Goal: Information Seeking & Learning: Compare options

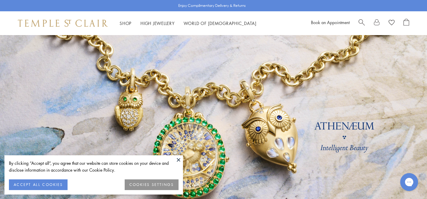
click at [163, 181] on button "COOKIES SETTINGS" at bounding box center [152, 185] width 54 height 11
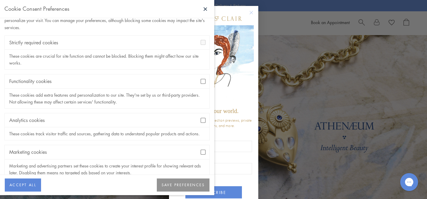
scroll to position [34, 0]
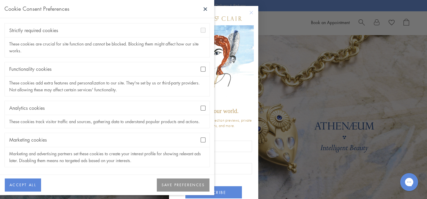
click at [173, 190] on button "SAVE PREFERENCES" at bounding box center [183, 185] width 53 height 13
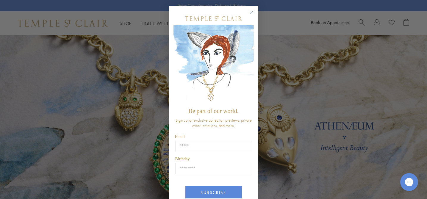
click at [252, 15] on circle "Close dialog" at bounding box center [251, 12] width 7 height 7
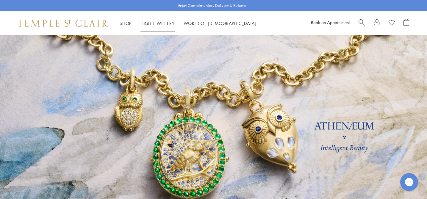
click at [165, 23] on link "High Jewellery High Jewellery" at bounding box center [158, 23] width 34 height 6
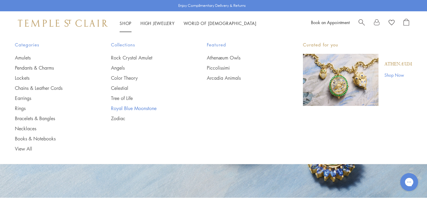
click at [127, 110] on link "Royal Blue Moonstone" at bounding box center [147, 108] width 72 height 7
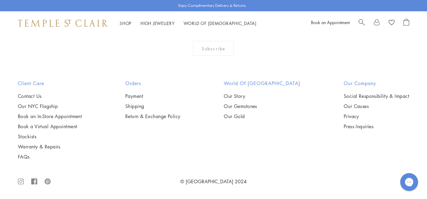
scroll to position [3003, 0]
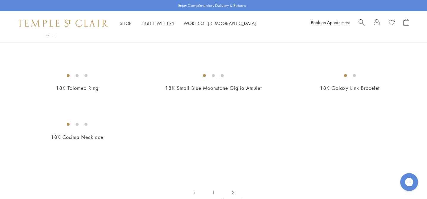
scroll to position [314, 0]
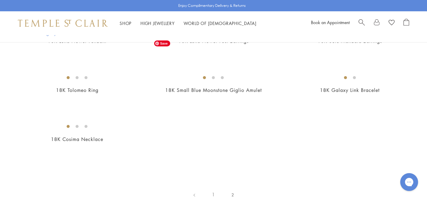
click at [0, 0] on img at bounding box center [0, 0] width 0 height 0
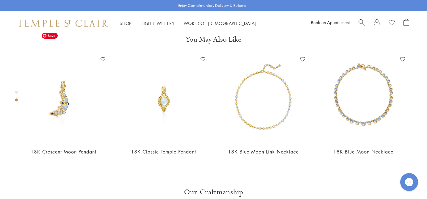
scroll to position [232, 0]
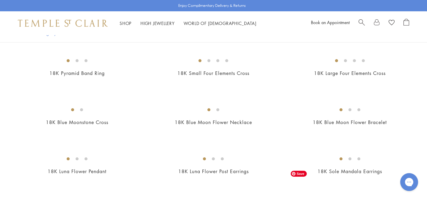
scroll to position [176, 0]
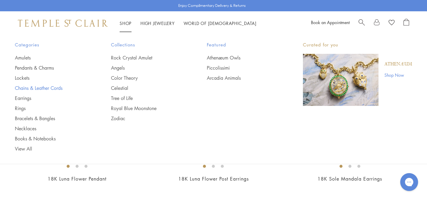
click at [40, 86] on link "Chains & Leather Cords" at bounding box center [51, 88] width 72 height 7
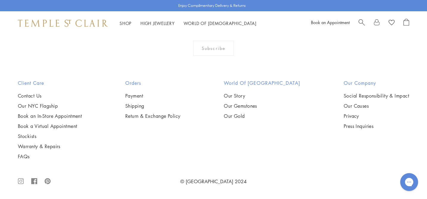
scroll to position [779, 0]
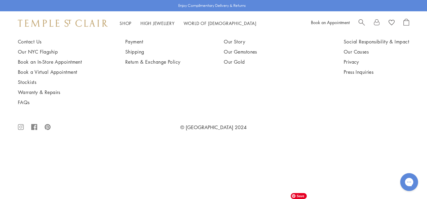
click at [0, 0] on img at bounding box center [0, 0] width 0 height 0
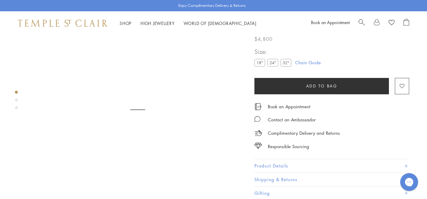
scroll to position [35, 0]
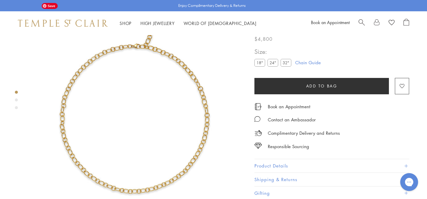
click at [204, 88] on img at bounding box center [138, 108] width 216 height 216
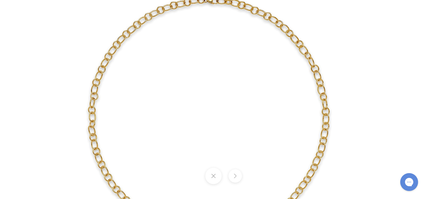
click at [96, 117] on img at bounding box center [214, 100] width 348 height 348
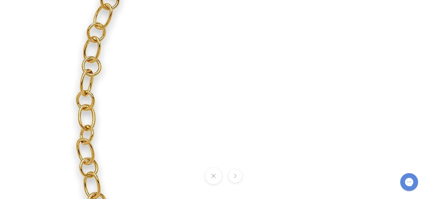
click at [216, 179] on button at bounding box center [213, 176] width 16 height 16
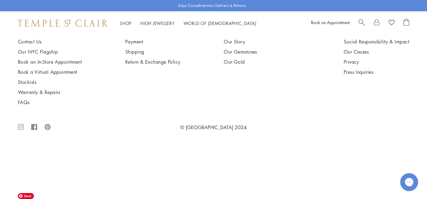
scroll to position [722, 0]
click at [0, 0] on img at bounding box center [0, 0] width 0 height 0
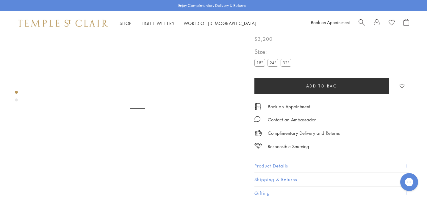
scroll to position [35, 0]
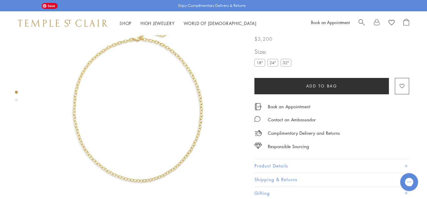
click at [201, 128] on img at bounding box center [138, 108] width 216 height 216
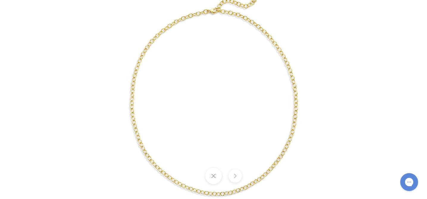
click at [141, 128] on img at bounding box center [213, 99] width 279 height 279
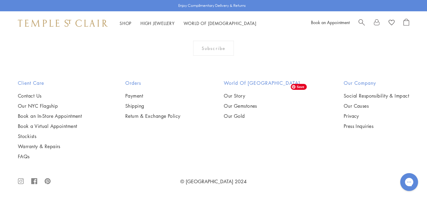
scroll to position [531, 0]
click at [0, 0] on img at bounding box center [0, 0] width 0 height 0
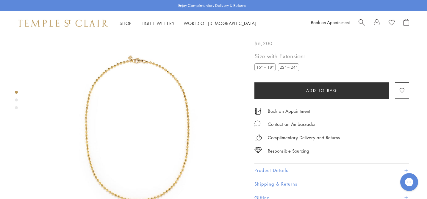
scroll to position [35, 0]
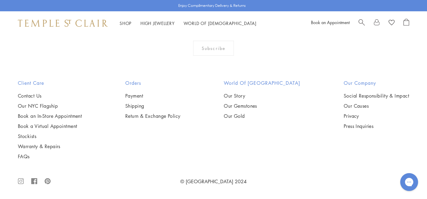
click at [0, 0] on img at bounding box center [0, 0] width 0 height 0
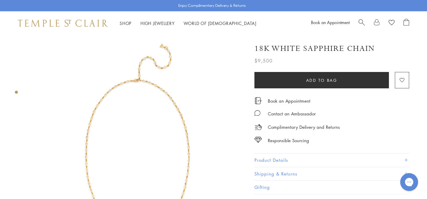
click at [177, 132] on img at bounding box center [138, 143] width 216 height 216
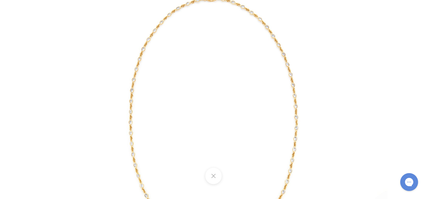
click at [177, 132] on img at bounding box center [214, 100] width 348 height 348
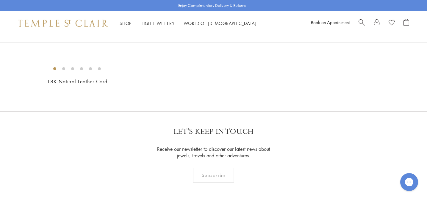
scroll to position [387, 0]
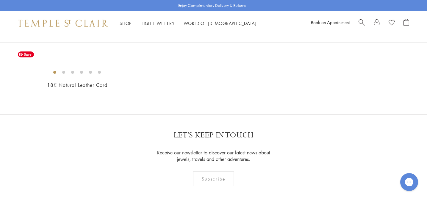
click at [0, 0] on img at bounding box center [0, 0] width 0 height 0
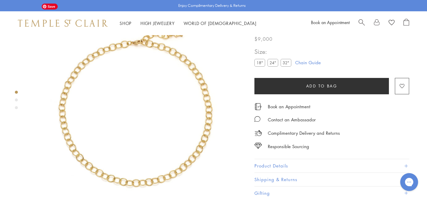
scroll to position [35, 0]
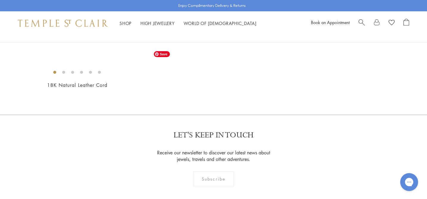
click at [0, 0] on img at bounding box center [0, 0] width 0 height 0
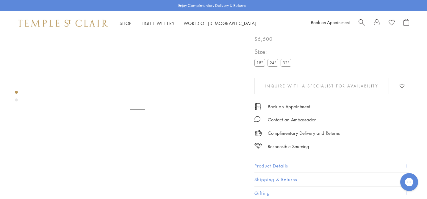
scroll to position [35, 0]
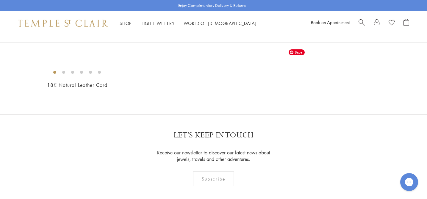
click at [0, 0] on img at bounding box center [0, 0] width 0 height 0
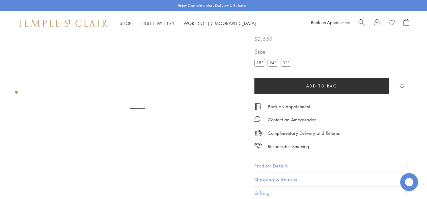
scroll to position [35, 0]
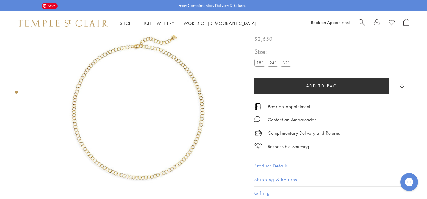
click at [177, 135] on img at bounding box center [138, 108] width 216 height 216
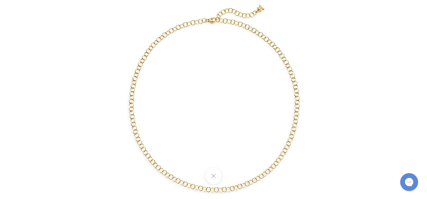
click at [177, 135] on img at bounding box center [213, 99] width 279 height 279
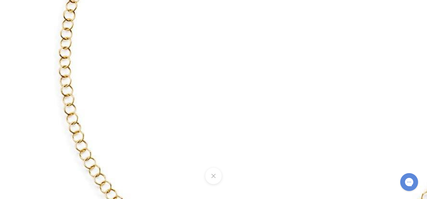
click at [219, 177] on button at bounding box center [213, 176] width 16 height 16
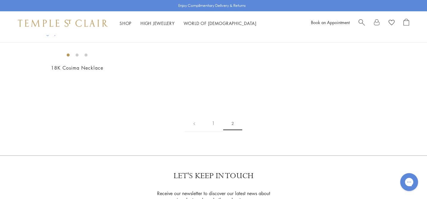
scroll to position [383, 0]
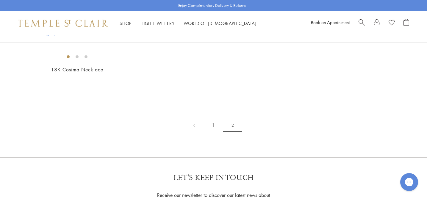
click at [0, 0] on img at bounding box center [0, 0] width 0 height 0
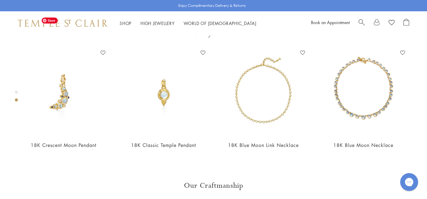
scroll to position [250, 0]
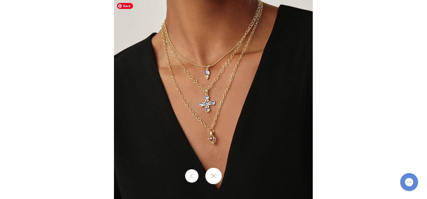
click at [182, 105] on img at bounding box center [213, 99] width 199 height 199
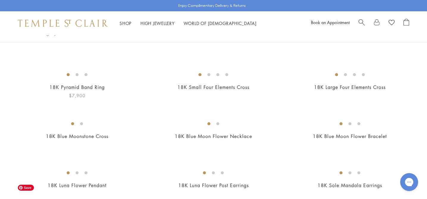
scroll to position [152, 0]
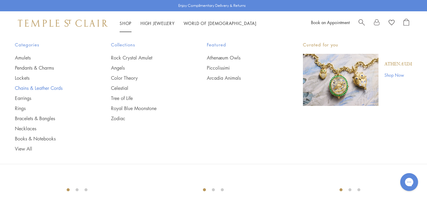
click at [29, 85] on link "Chains & Leather Cords" at bounding box center [51, 88] width 72 height 7
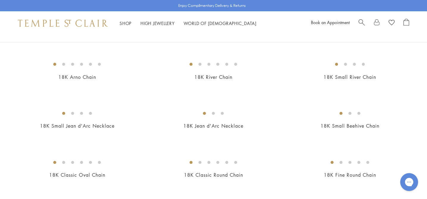
scroll to position [71, 0]
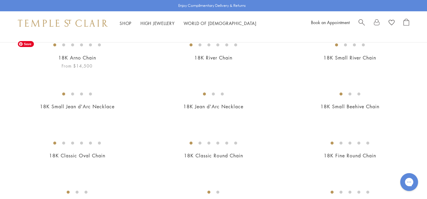
click at [0, 0] on img at bounding box center [0, 0] width 0 height 0
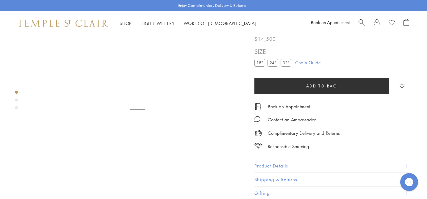
scroll to position [35, 0]
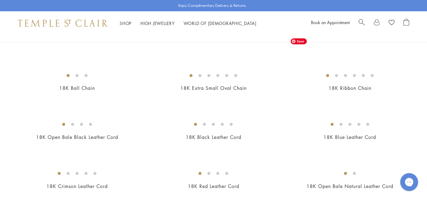
scroll to position [240, 0]
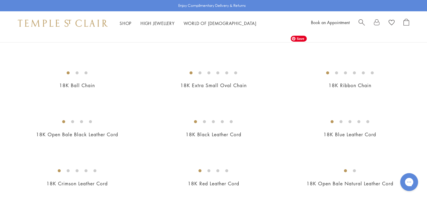
click at [0, 0] on img at bounding box center [0, 0] width 0 height 0
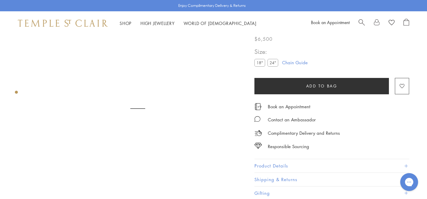
scroll to position [35, 0]
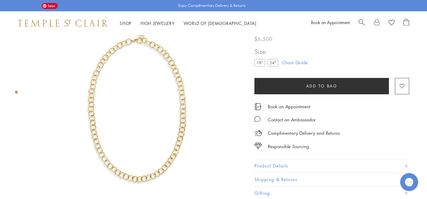
click at [191, 120] on img at bounding box center [138, 108] width 216 height 216
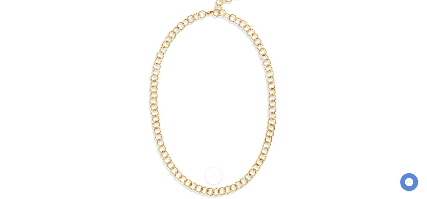
click at [191, 120] on img at bounding box center [213, 99] width 279 height 279
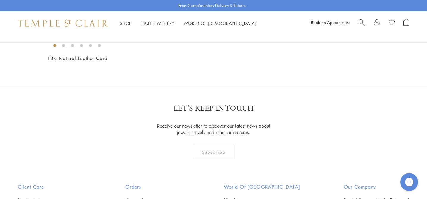
scroll to position [417, 0]
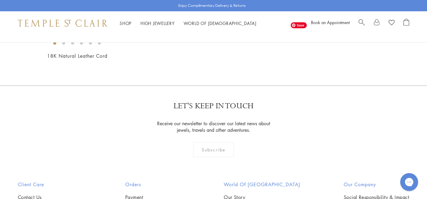
click at [0, 0] on img at bounding box center [0, 0] width 0 height 0
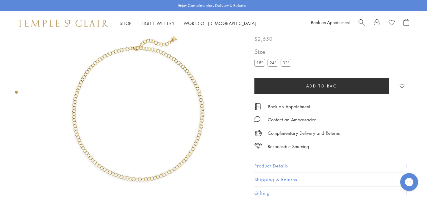
scroll to position [35, 0]
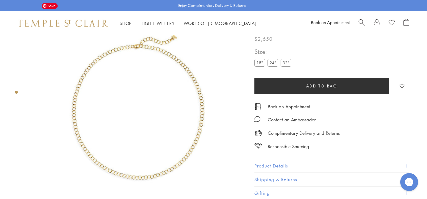
click at [207, 113] on img at bounding box center [138, 108] width 216 height 216
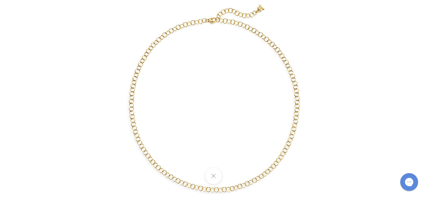
click at [207, 113] on img at bounding box center [213, 99] width 279 height 279
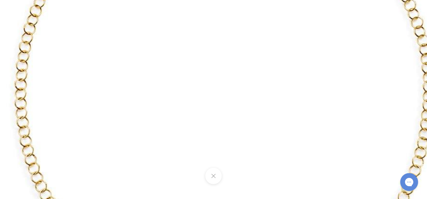
click at [215, 177] on button at bounding box center [213, 176] width 16 height 16
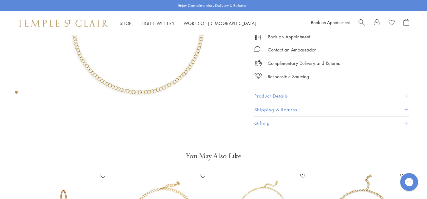
scroll to position [122, 0]
click at [330, 99] on button "Product Details" at bounding box center [332, 95] width 155 height 13
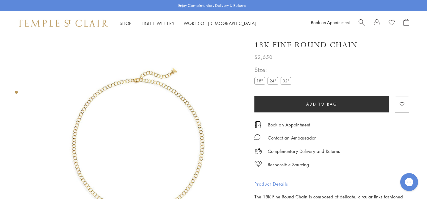
scroll to position [0, 0]
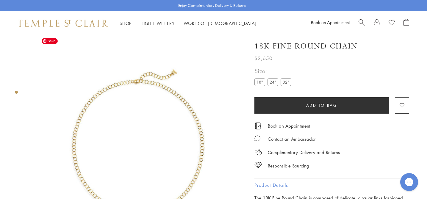
click at [171, 72] on img at bounding box center [138, 143] width 216 height 216
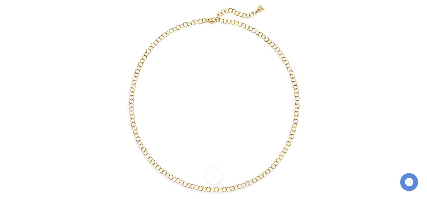
click at [253, 19] on img at bounding box center [213, 99] width 279 height 279
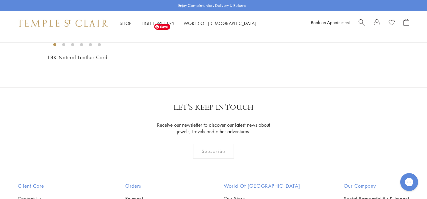
click at [0, 0] on img at bounding box center [0, 0] width 0 height 0
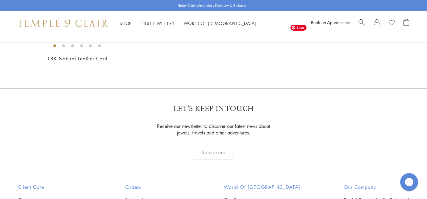
click at [0, 0] on img at bounding box center [0, 0] width 0 height 0
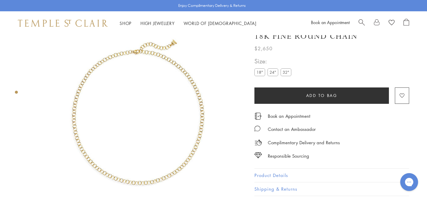
scroll to position [29, 0]
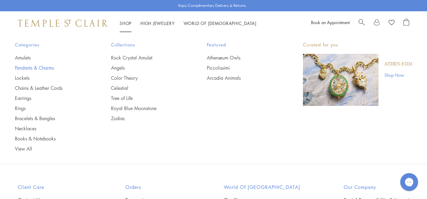
click at [31, 67] on link "Pendants & Charms" at bounding box center [51, 68] width 72 height 7
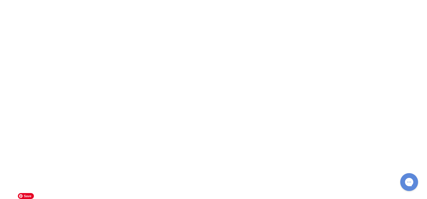
scroll to position [1892, 0]
click at [0, 0] on img at bounding box center [0, 0] width 0 height 0
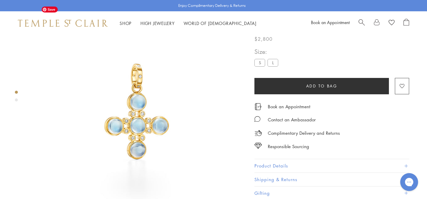
scroll to position [35, 0]
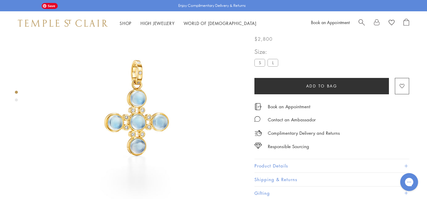
click at [123, 124] on img at bounding box center [138, 108] width 216 height 216
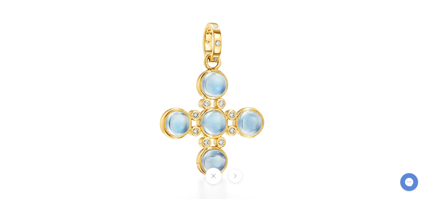
click at [246, 107] on img at bounding box center [214, 100] width 348 height 348
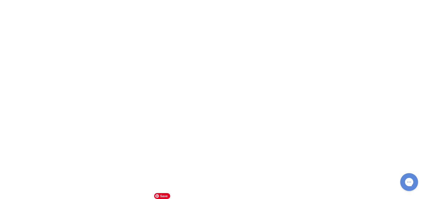
scroll to position [1848, 0]
click at [0, 0] on img at bounding box center [0, 0] width 0 height 0
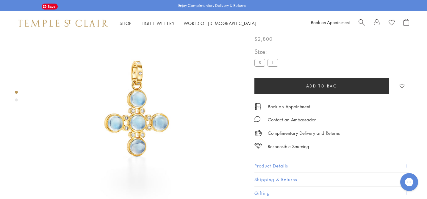
scroll to position [35, 0]
click at [144, 95] on img at bounding box center [138, 108] width 216 height 216
